Goal: Find specific page/section: Find specific page/section

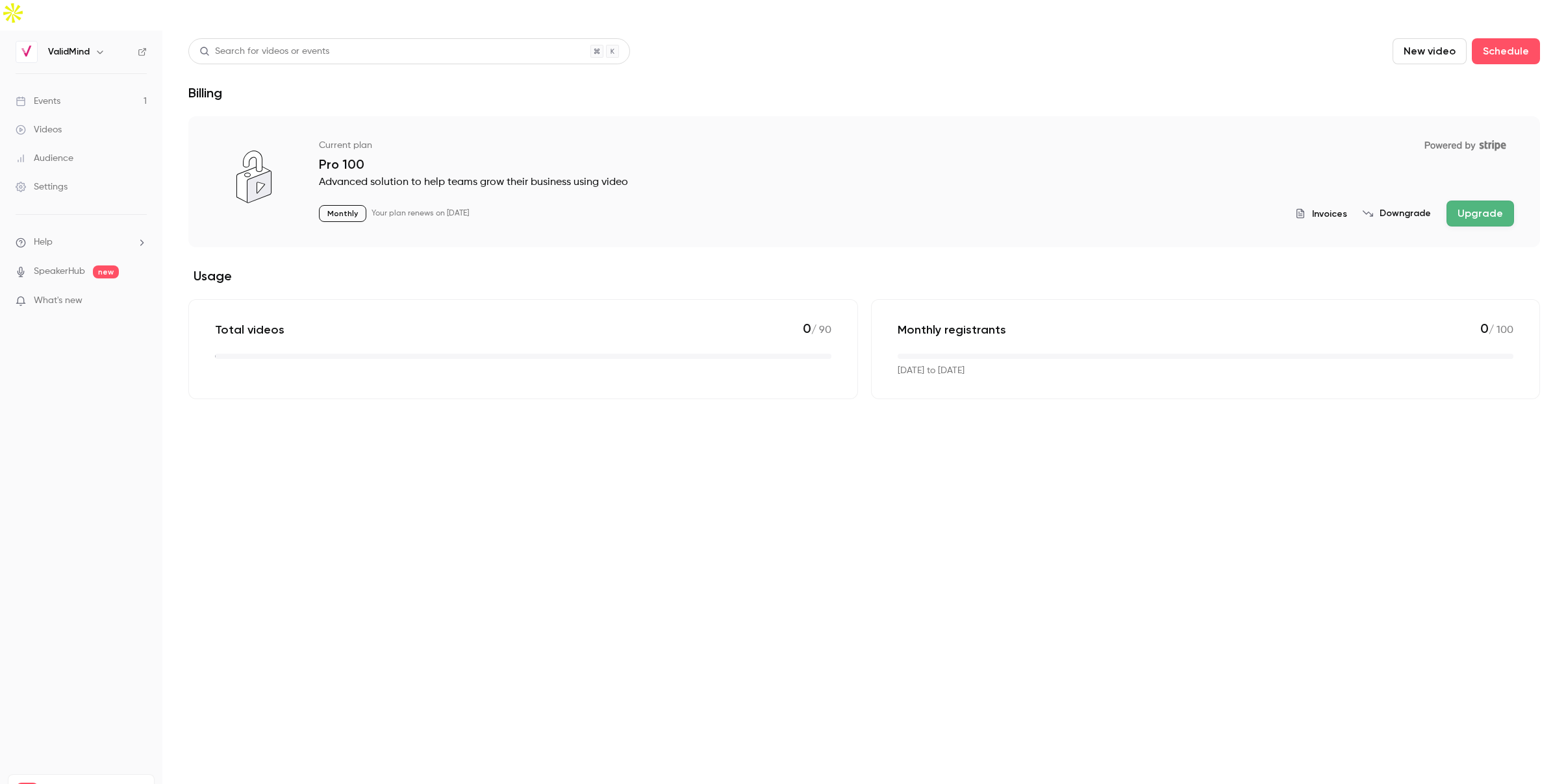
click at [708, 430] on main "Search for videos or events New video Schedule Billing Current plan Powered by …" at bounding box center [864, 422] width 1404 height 784
click at [84, 87] on link "Events 1" at bounding box center [81, 101] width 162 height 29
